Goal: Book appointment/travel/reservation

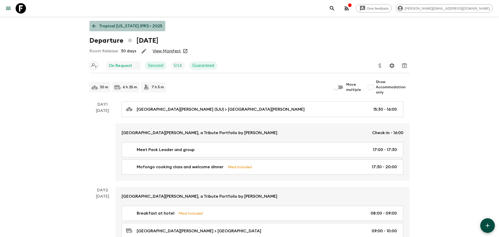
click at [129, 26] on p "Tropical [US_STATE] (PR1) • 2025" at bounding box center [130, 26] width 63 height 6
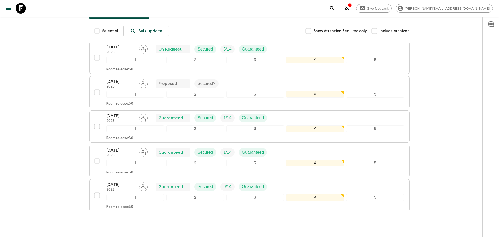
scroll to position [82, 0]
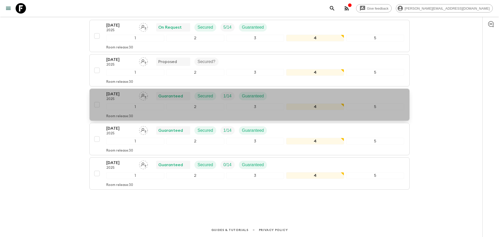
click at [121, 96] on p "[DATE]" at bounding box center [120, 94] width 29 height 6
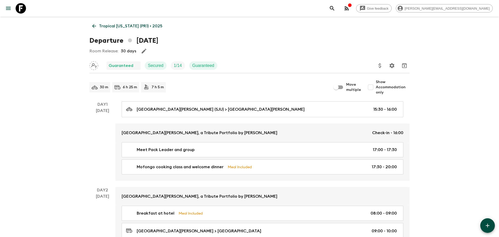
click at [123, 26] on p "Tropical [US_STATE] (PR1) • 2025" at bounding box center [130, 26] width 63 height 6
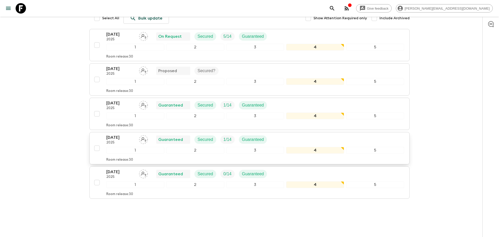
scroll to position [82, 0]
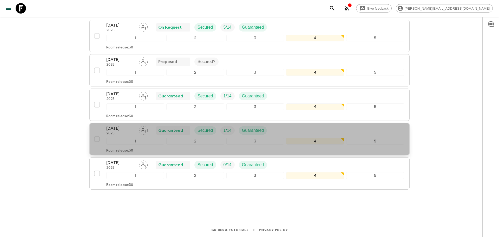
click at [119, 130] on p "[DATE]" at bounding box center [120, 128] width 29 height 6
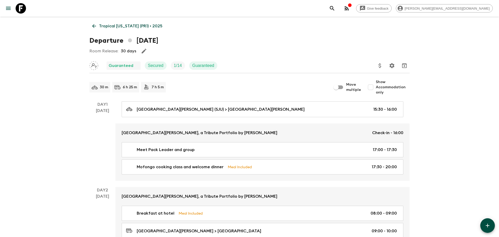
click at [127, 24] on p "Tropical [US_STATE] (PR1) • 2025" at bounding box center [130, 26] width 63 height 6
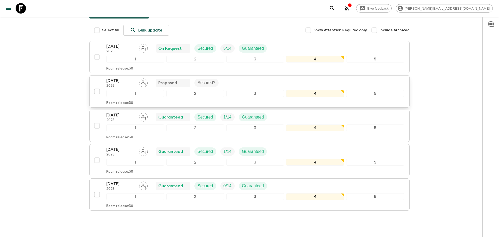
scroll to position [82, 0]
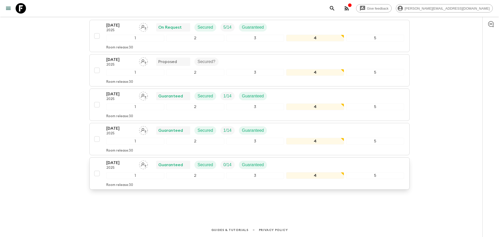
click at [123, 162] on p "[DATE]" at bounding box center [120, 162] width 29 height 6
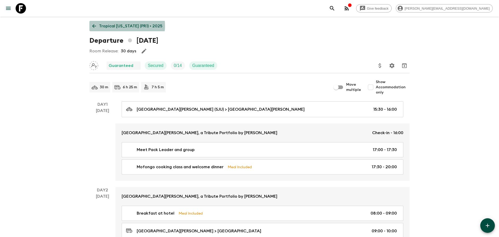
click at [124, 26] on p "Tropical [US_STATE] (PR1) • 2025" at bounding box center [130, 26] width 63 height 6
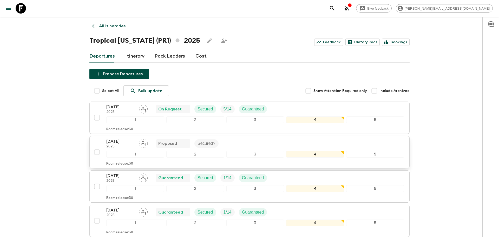
scroll to position [82, 0]
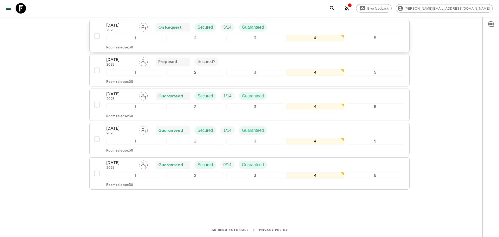
click at [121, 24] on p "[DATE]" at bounding box center [120, 25] width 29 height 6
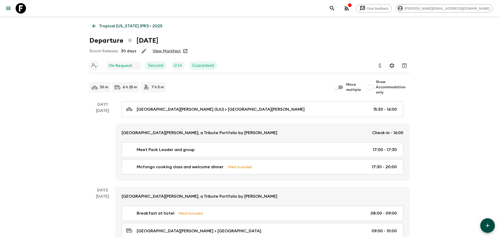
click at [112, 22] on link "Tropical [US_STATE] (PR1) • 2025" at bounding box center [127, 26] width 76 height 10
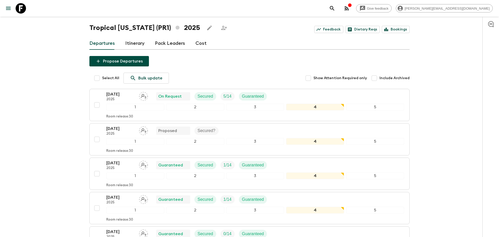
scroll to position [13, 0]
